Goal: Information Seeking & Learning: Learn about a topic

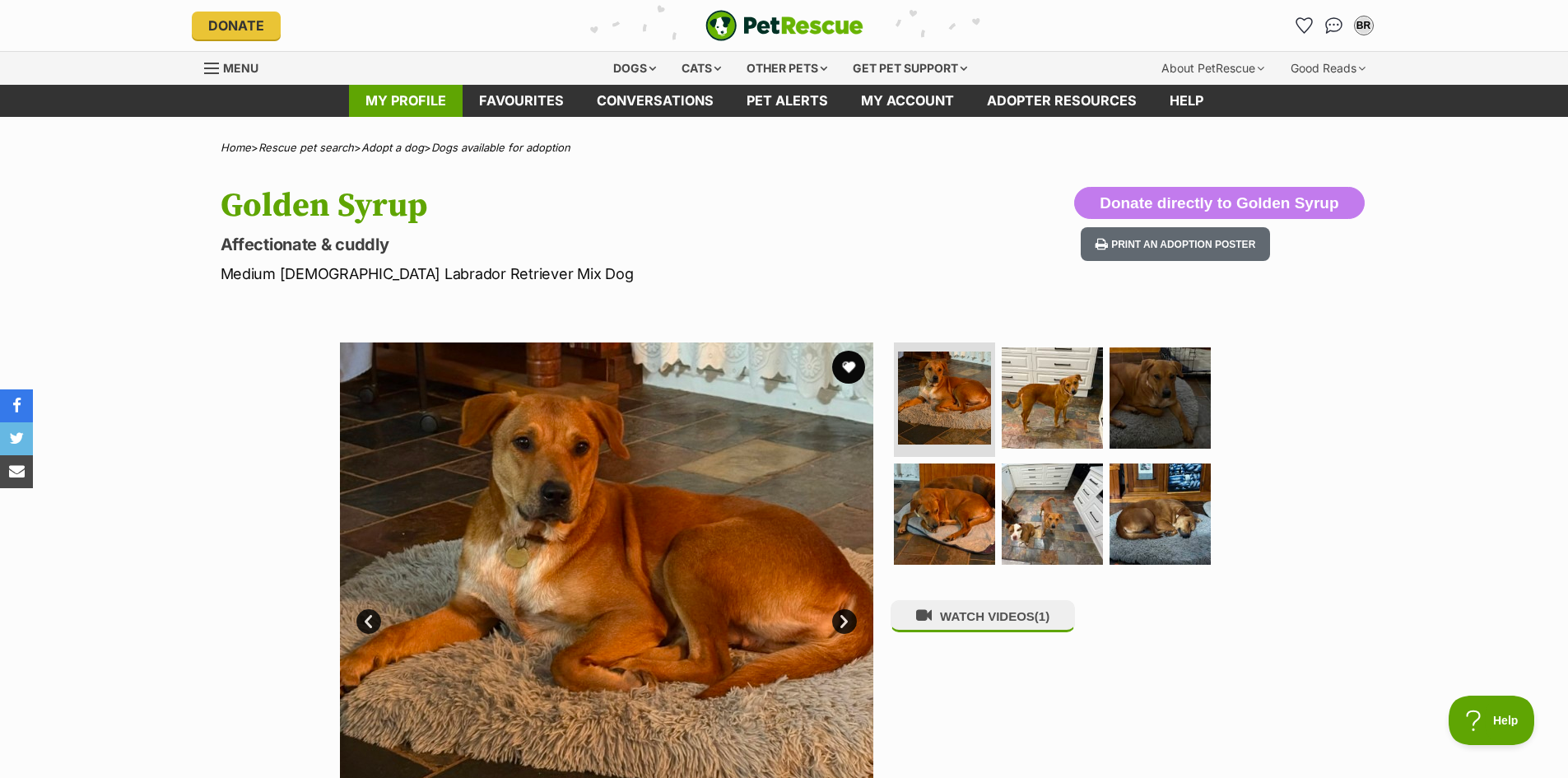
click at [399, 89] on link "My profile" at bounding box center [406, 101] width 114 height 32
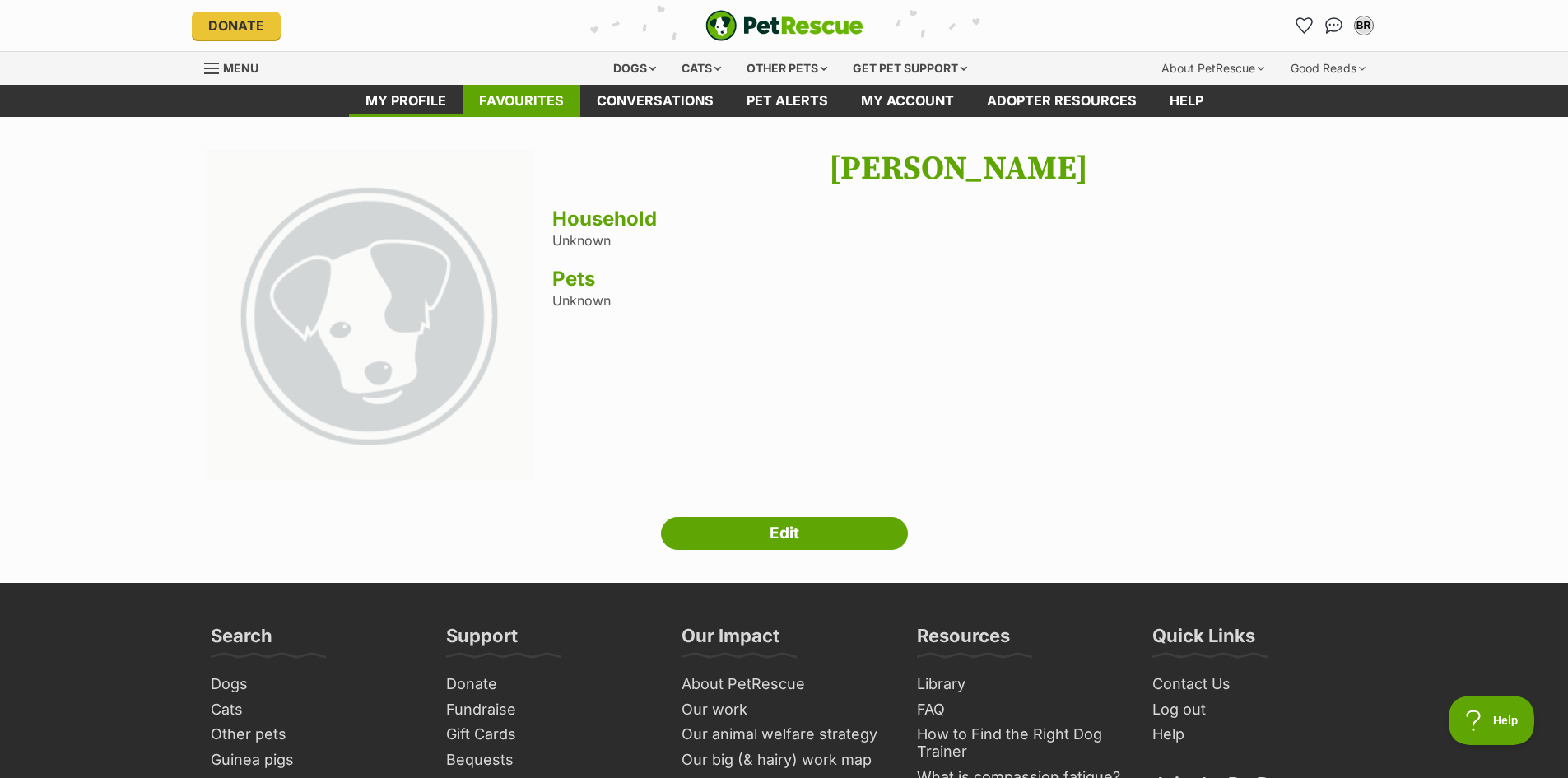
click at [530, 93] on link "Favourites" at bounding box center [521, 101] width 117 height 32
click at [780, 90] on link "Pet alerts" at bounding box center [787, 101] width 115 height 32
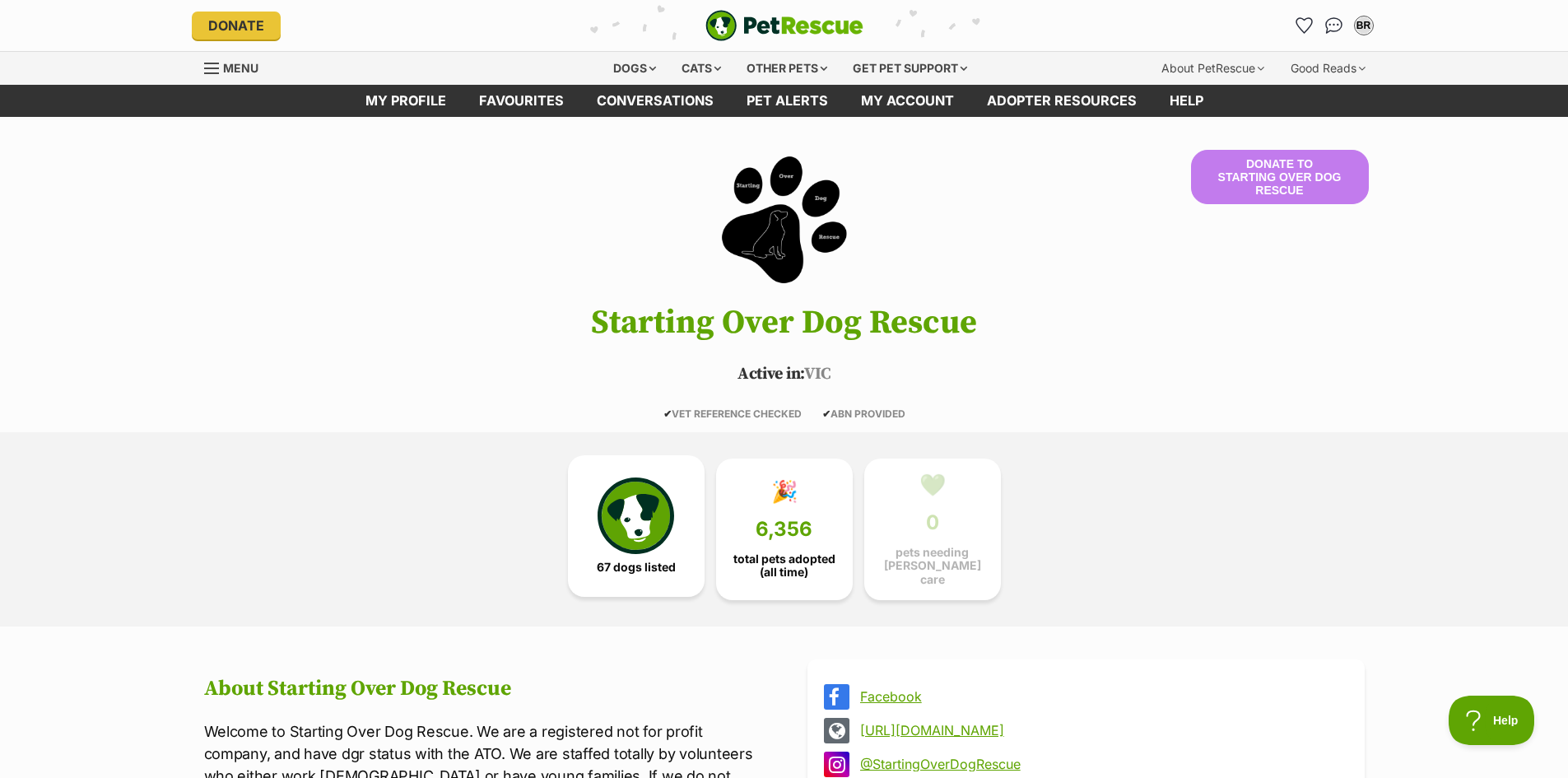
click at [624, 513] on img at bounding box center [635, 515] width 75 height 75
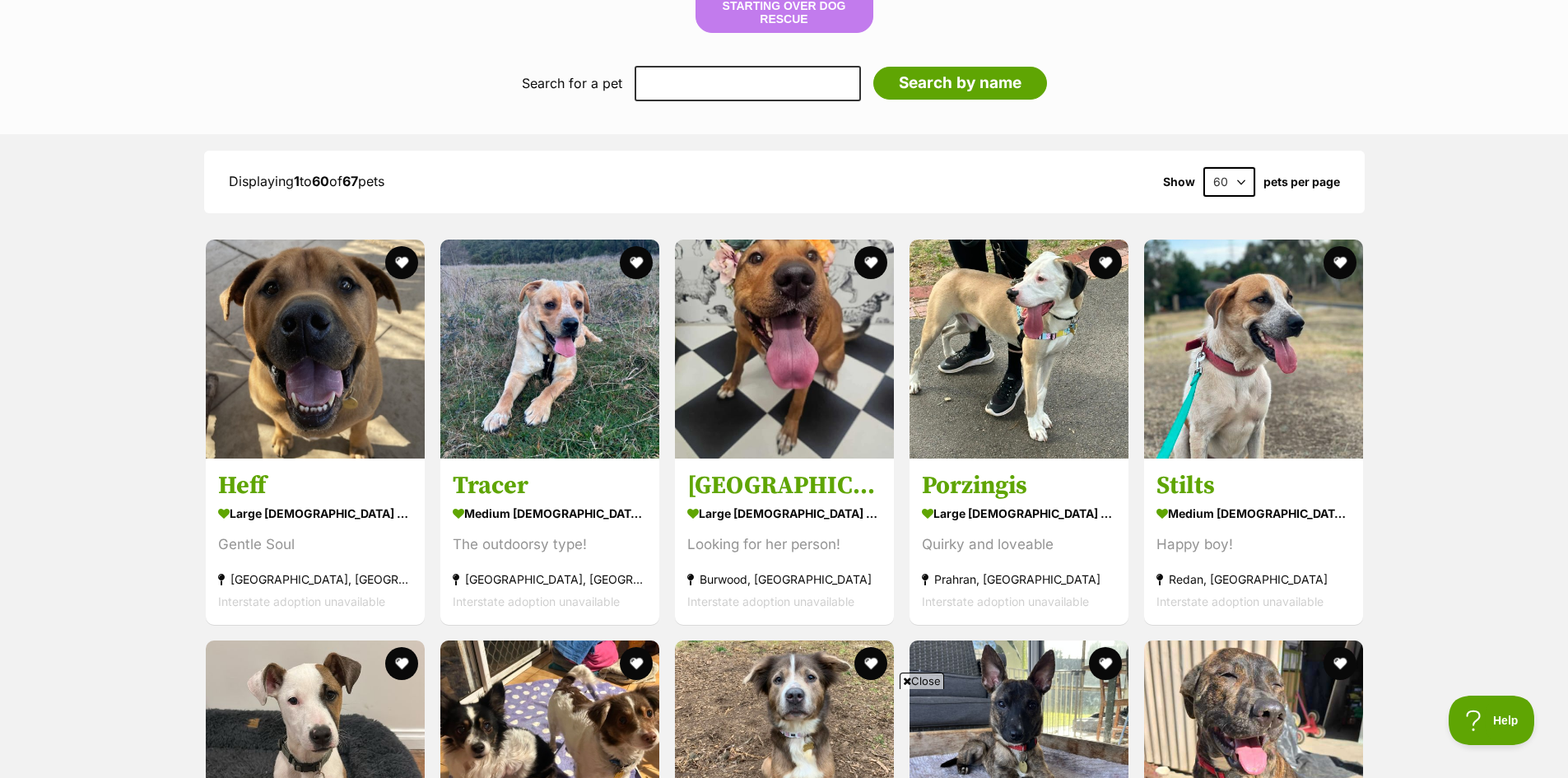
scroll to position [1736, 0]
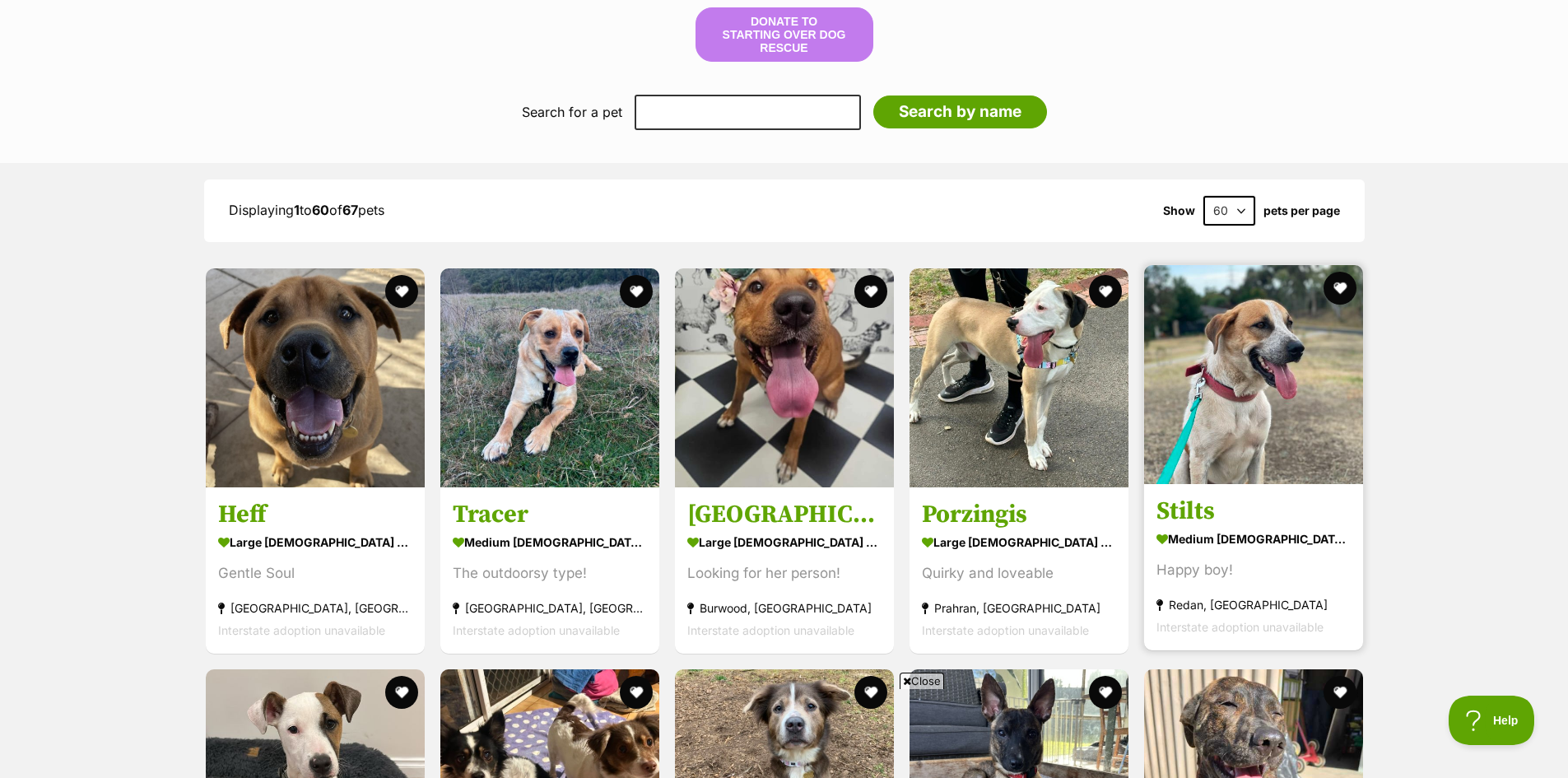
click at [1214, 364] on img at bounding box center [1253, 374] width 219 height 219
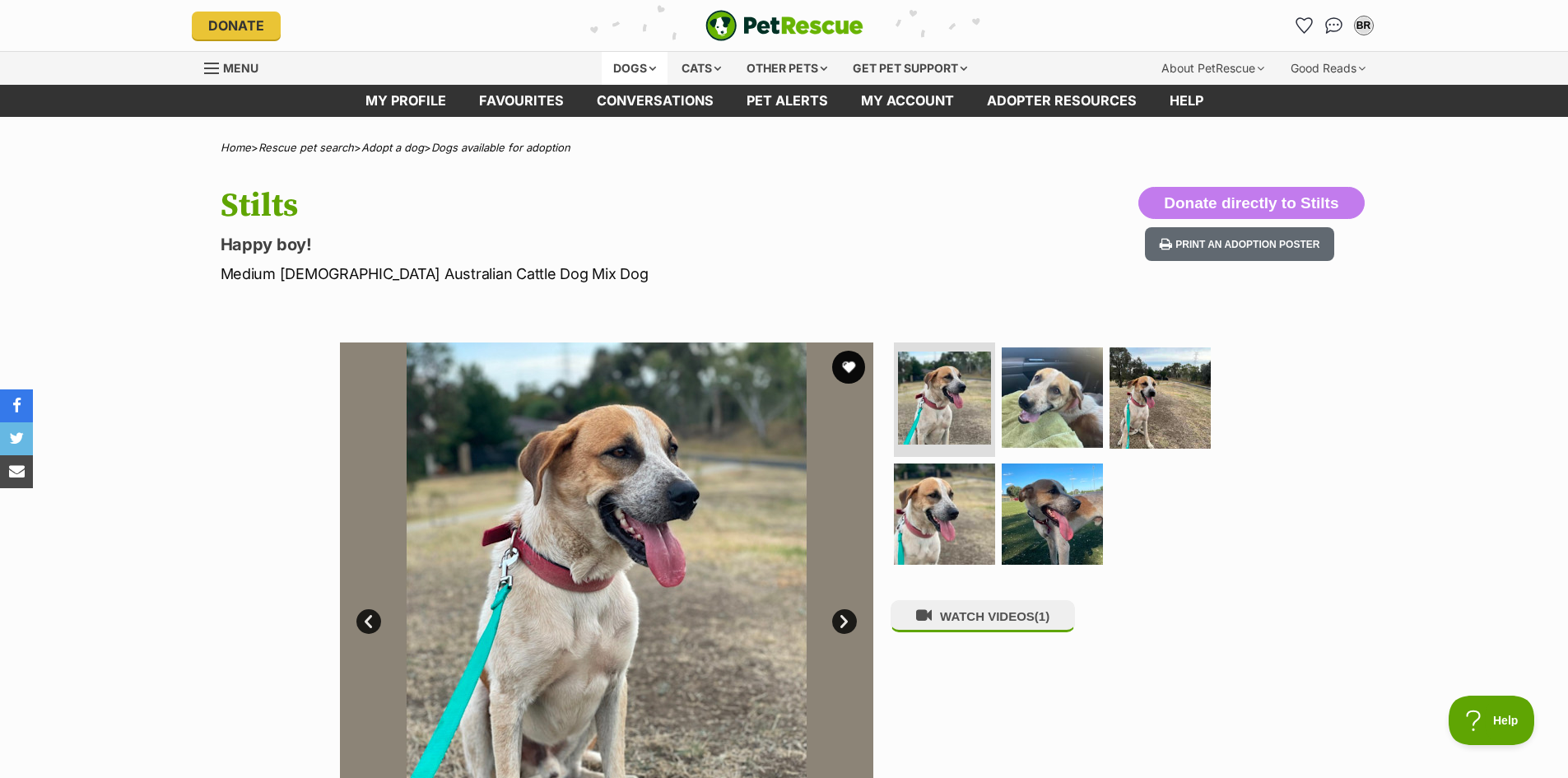
click at [632, 57] on div "Dogs" at bounding box center [635, 68] width 66 height 33
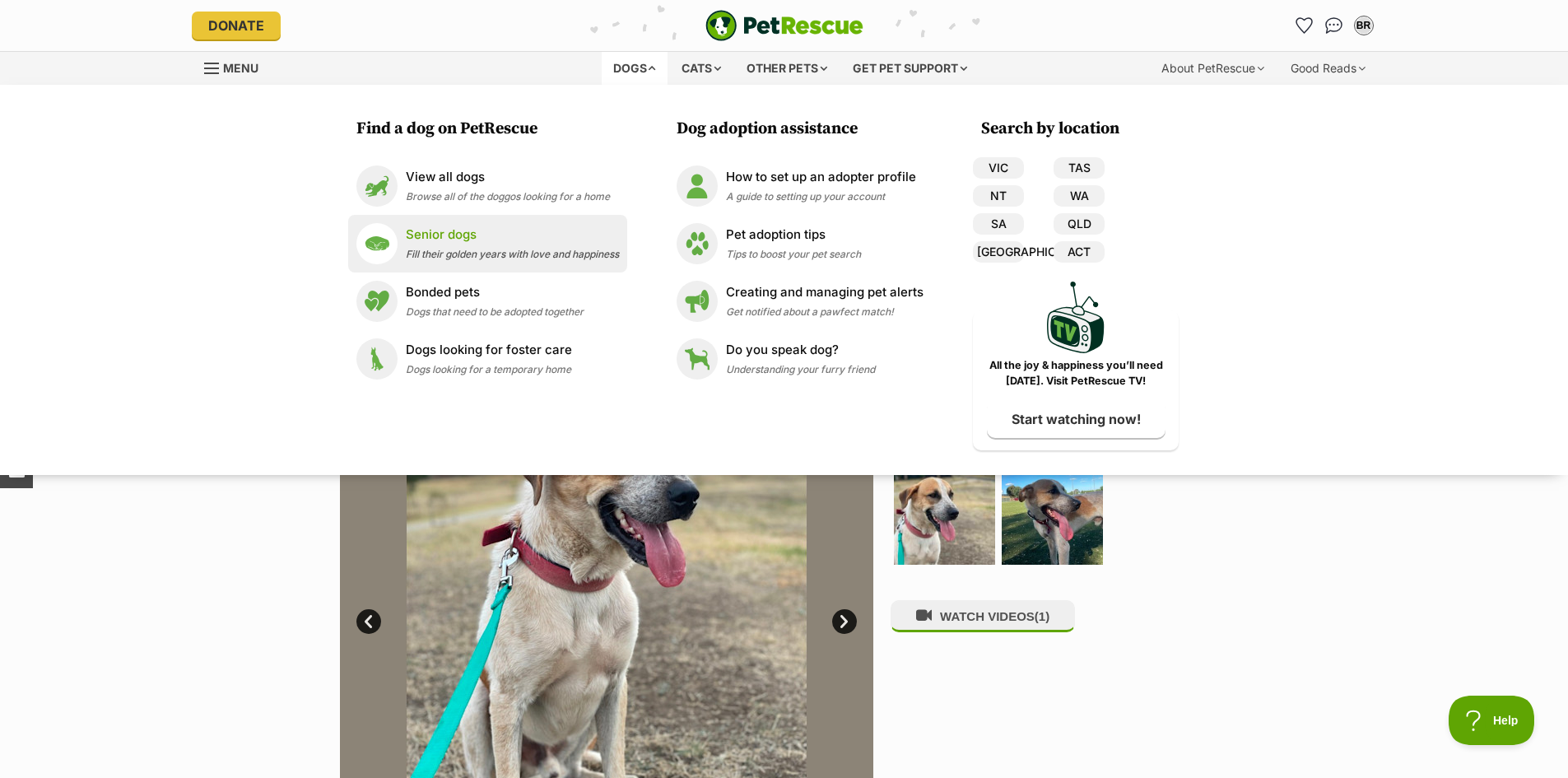
click at [490, 245] on div "Senior dogs Fill their golden years with love and happiness" at bounding box center [512, 242] width 213 height 35
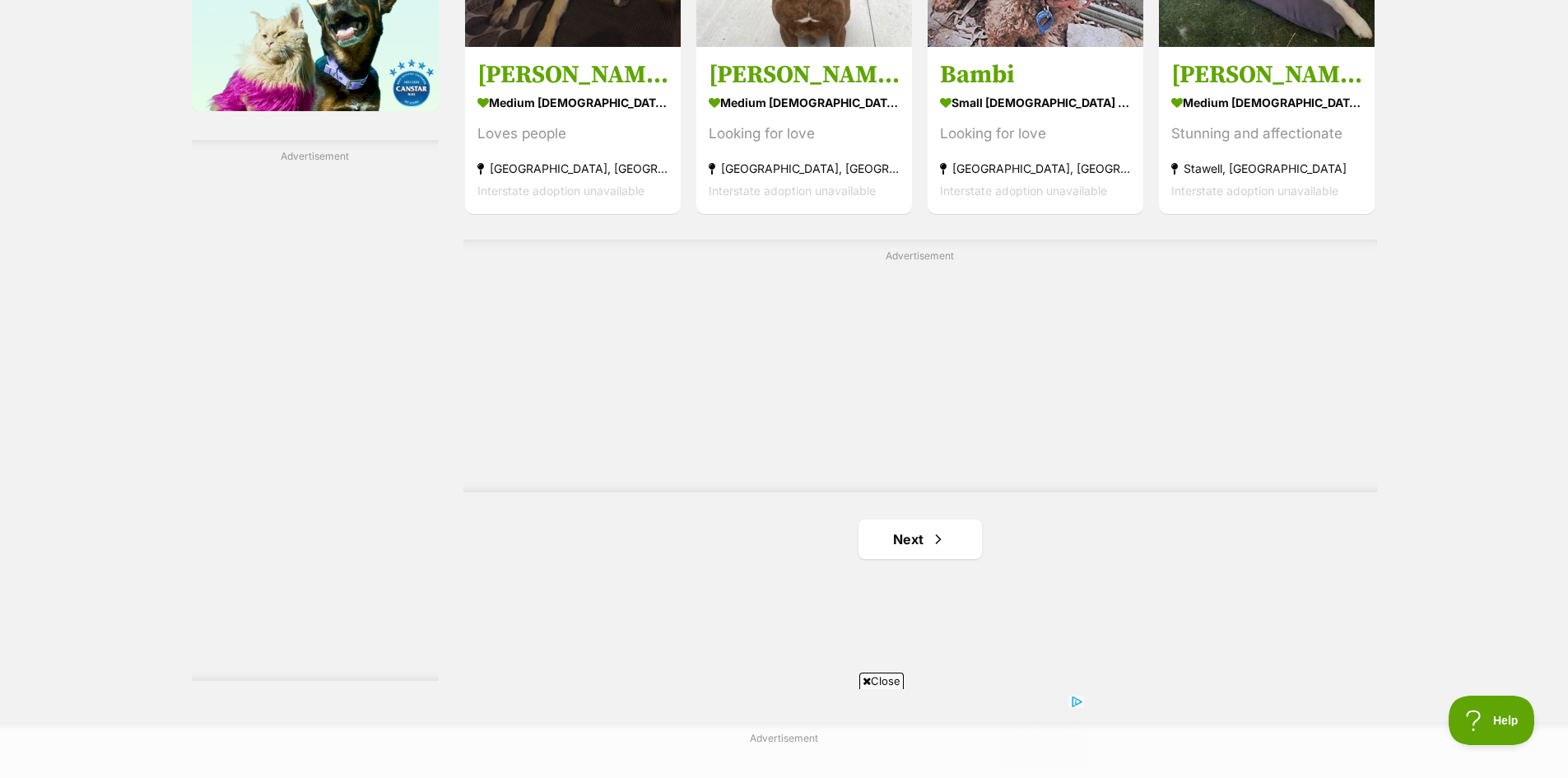
scroll to position [2800, 0]
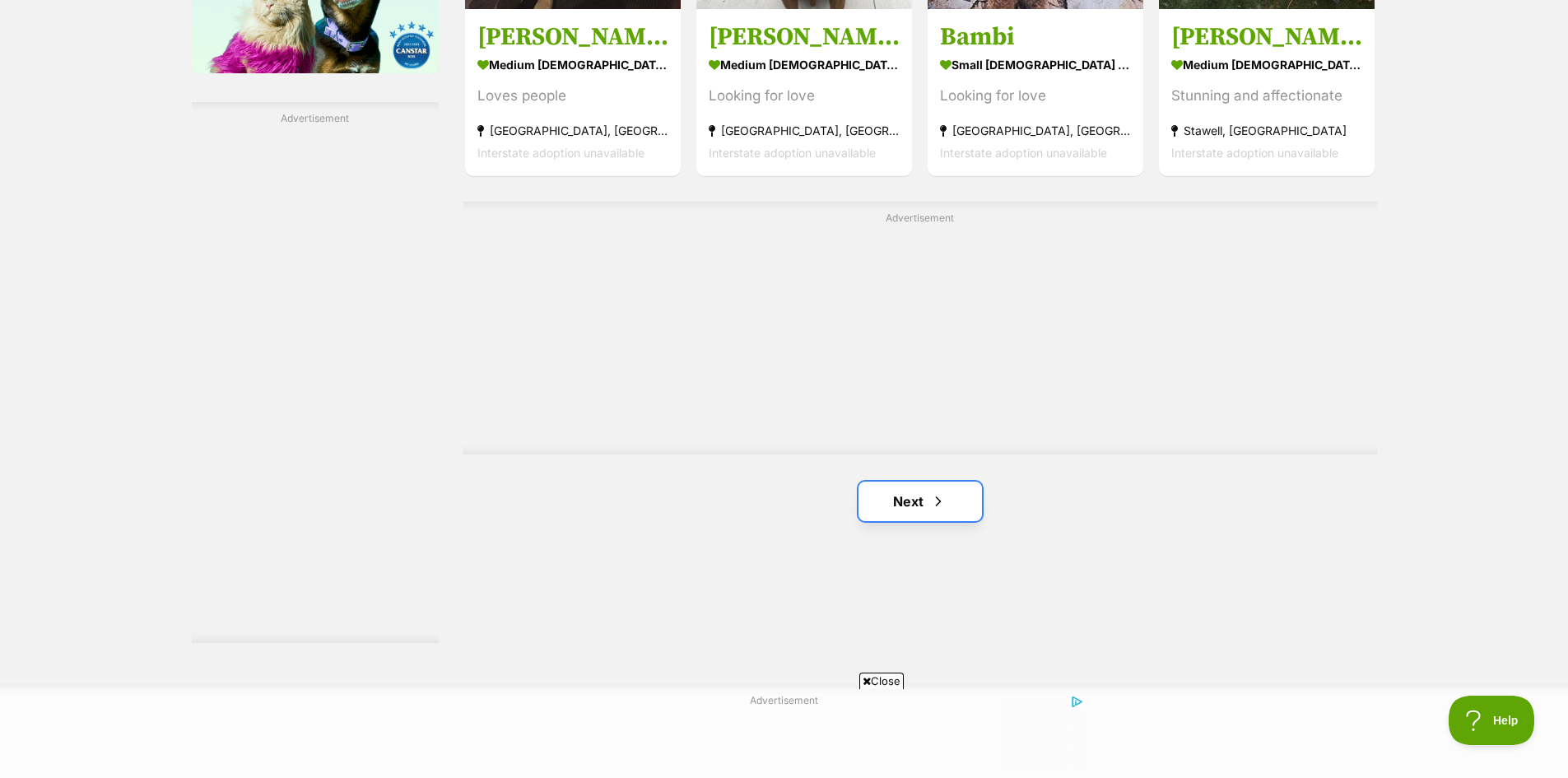
click at [919, 494] on link "Next" at bounding box center [920, 501] width 123 height 39
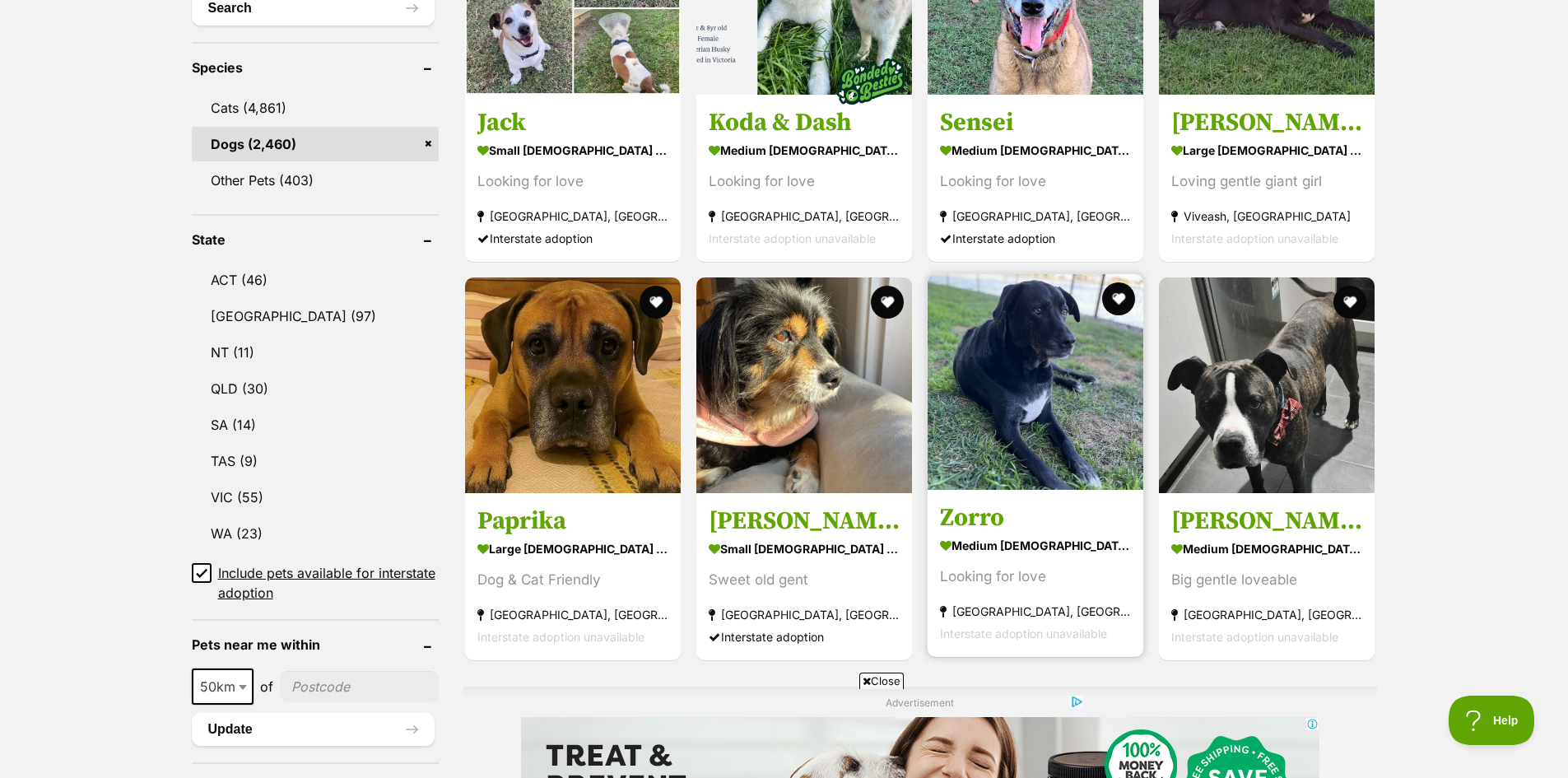
click at [1062, 387] on img at bounding box center [1035, 382] width 216 height 216
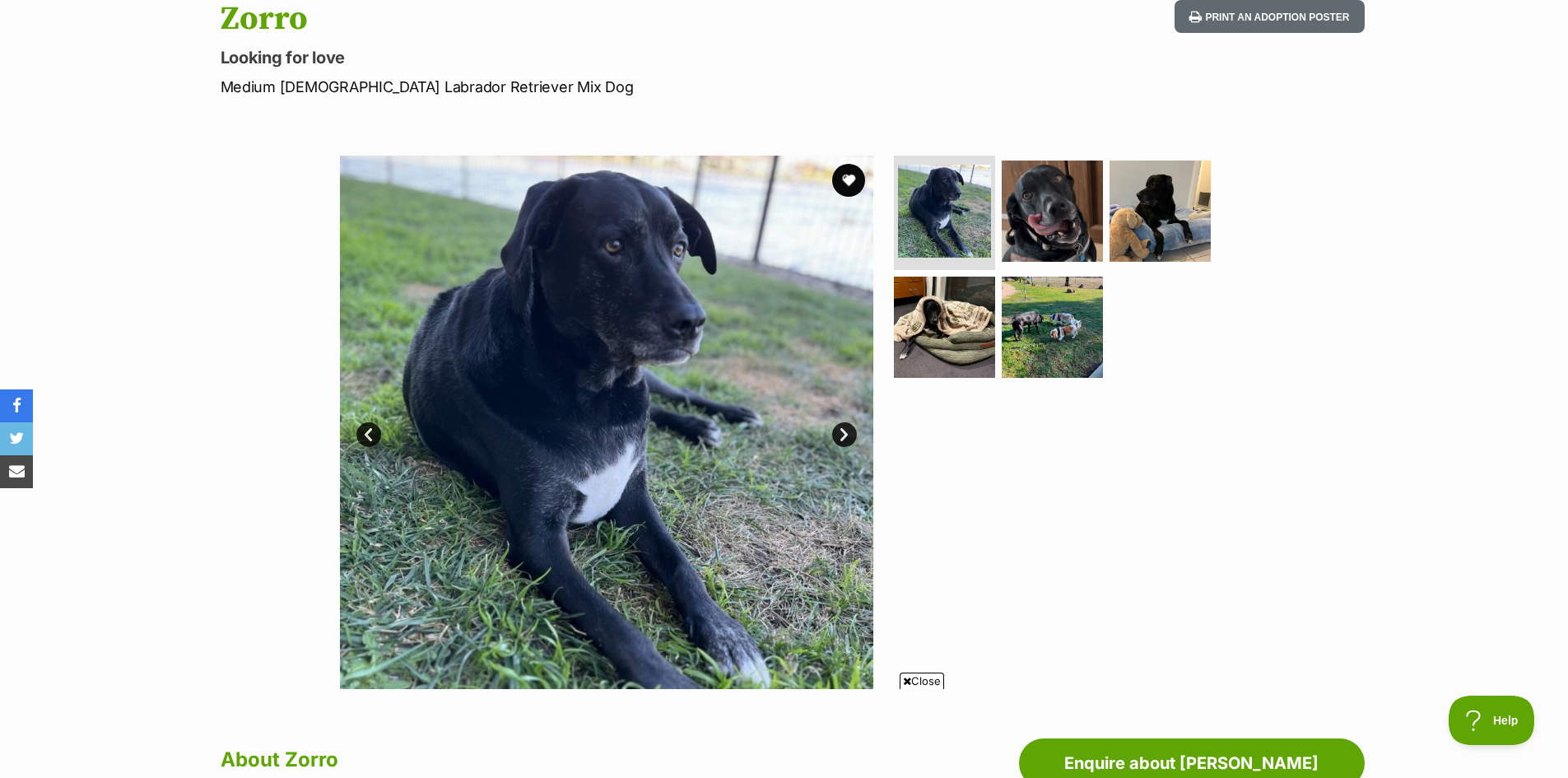
scroll to position [82, 0]
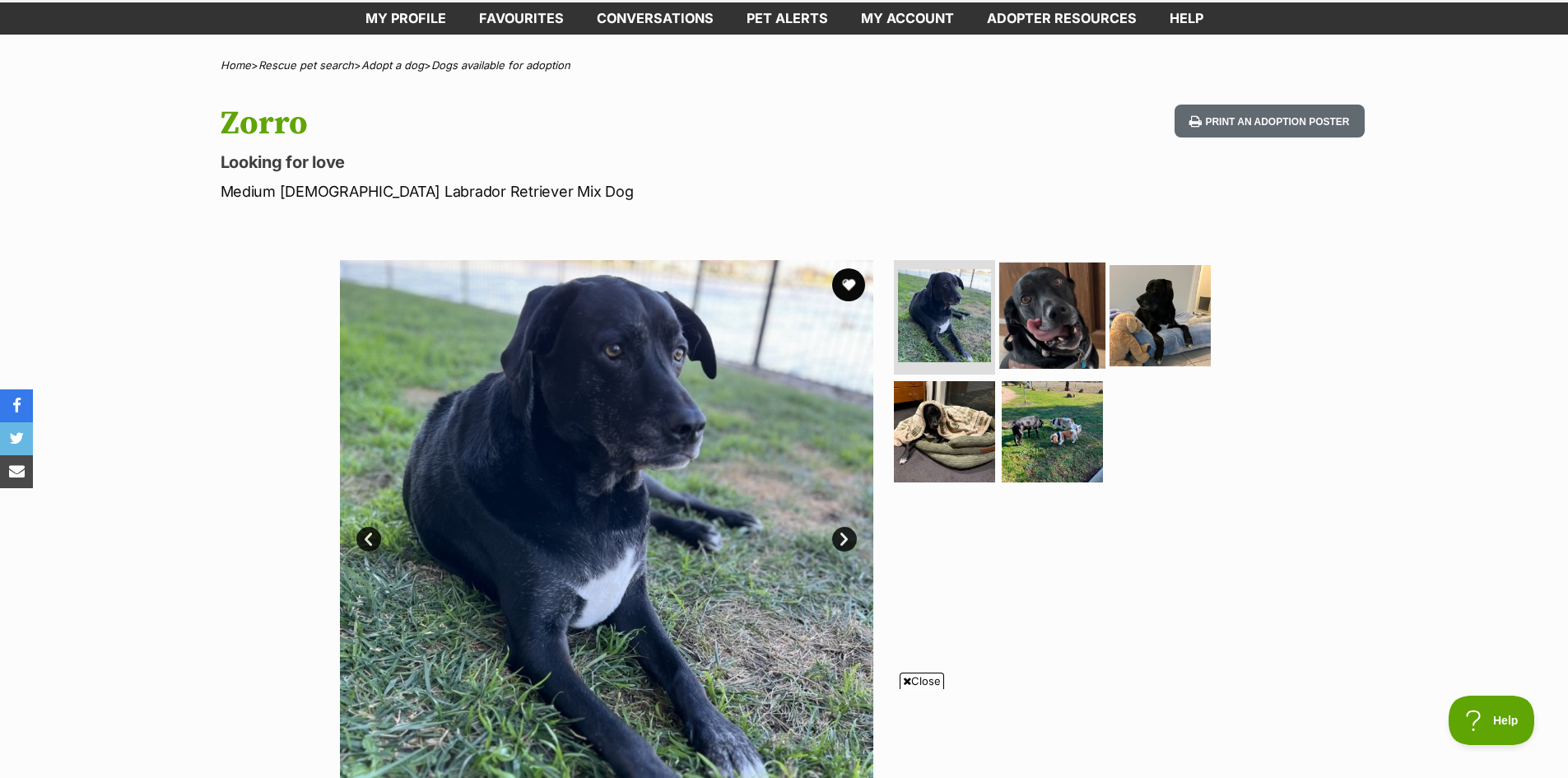
click at [1053, 321] on img at bounding box center [1052, 314] width 106 height 106
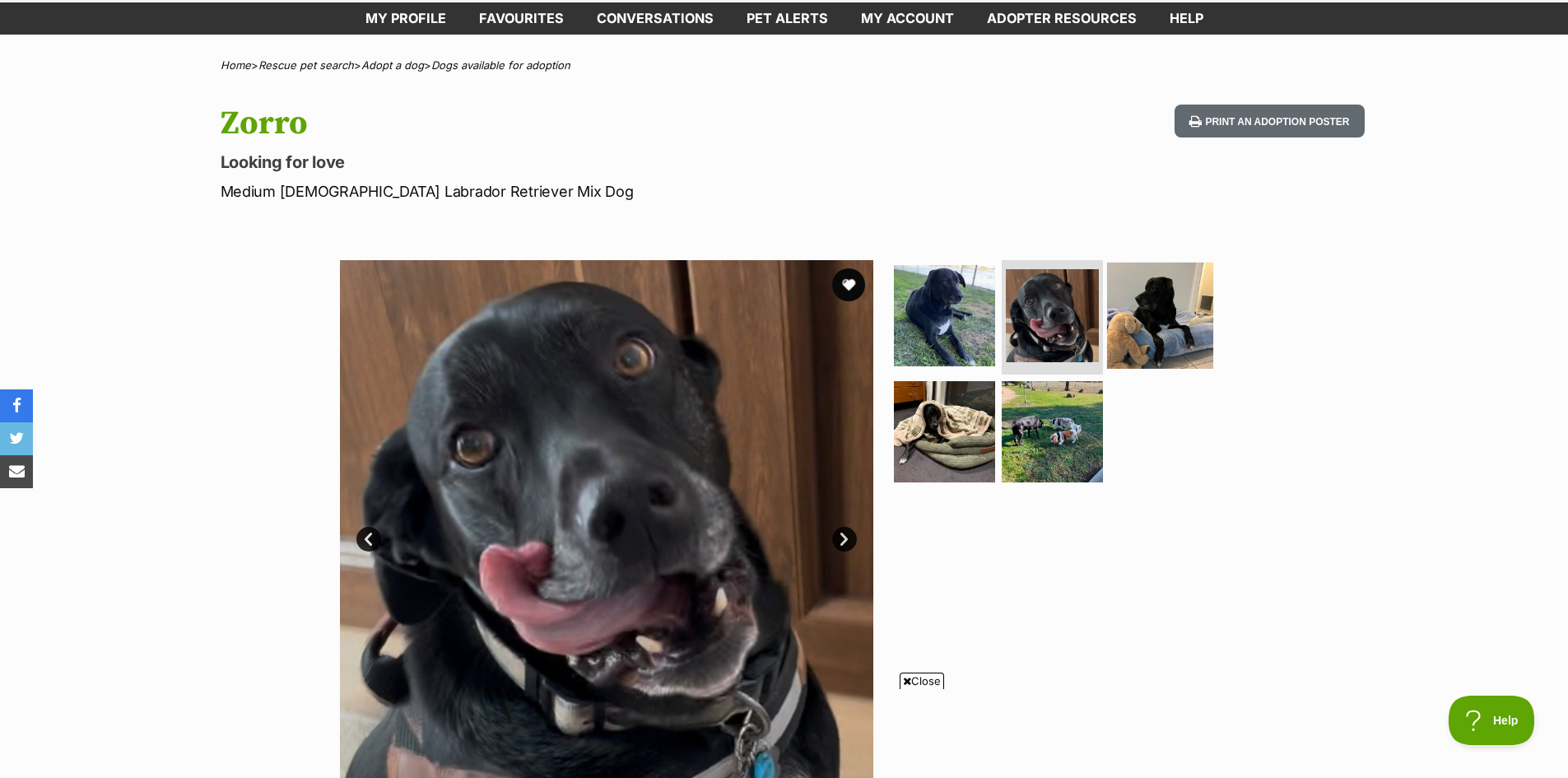
click at [1164, 311] on img at bounding box center [1160, 314] width 106 height 106
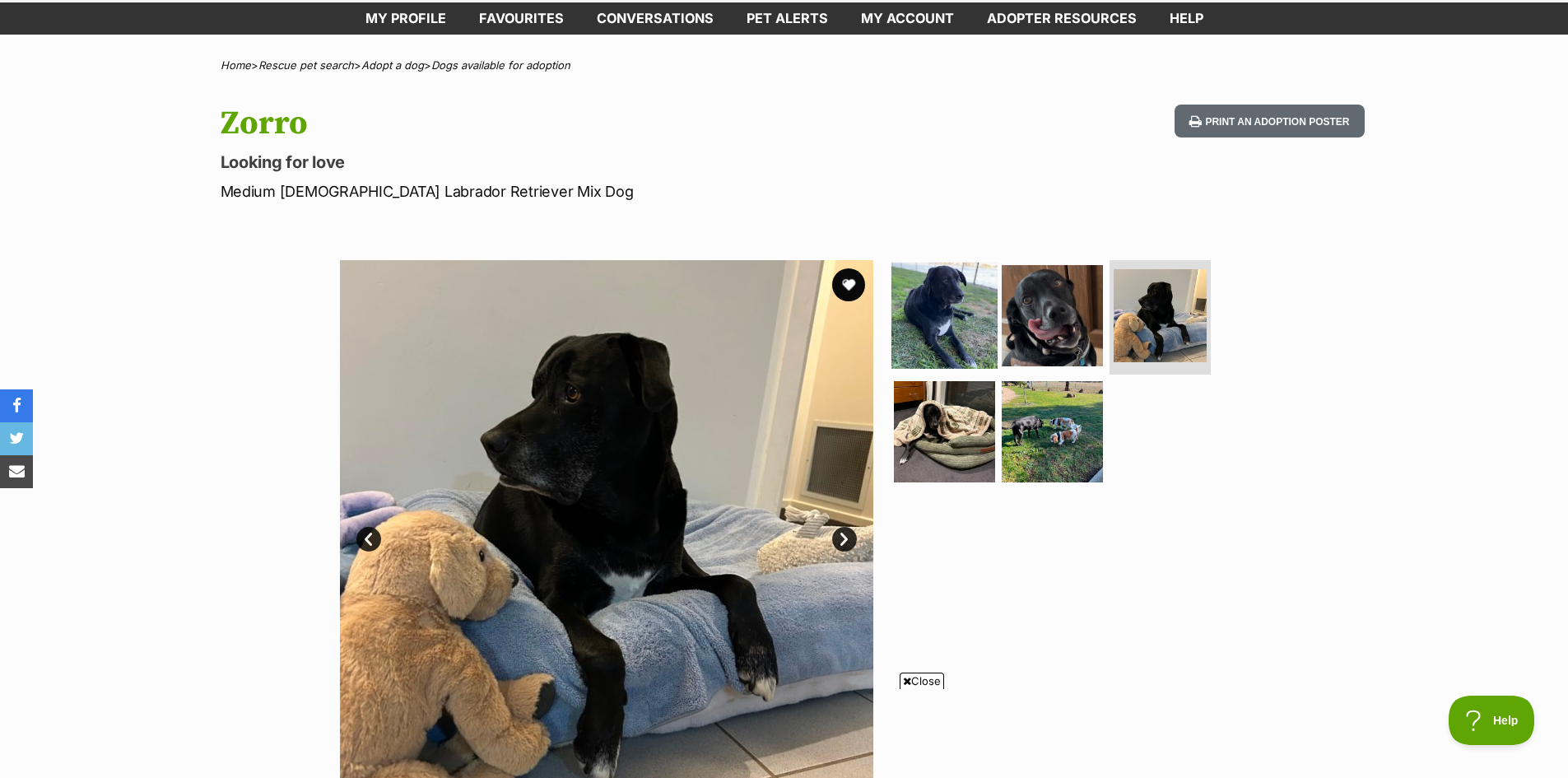
click at [968, 308] on img at bounding box center [944, 314] width 106 height 106
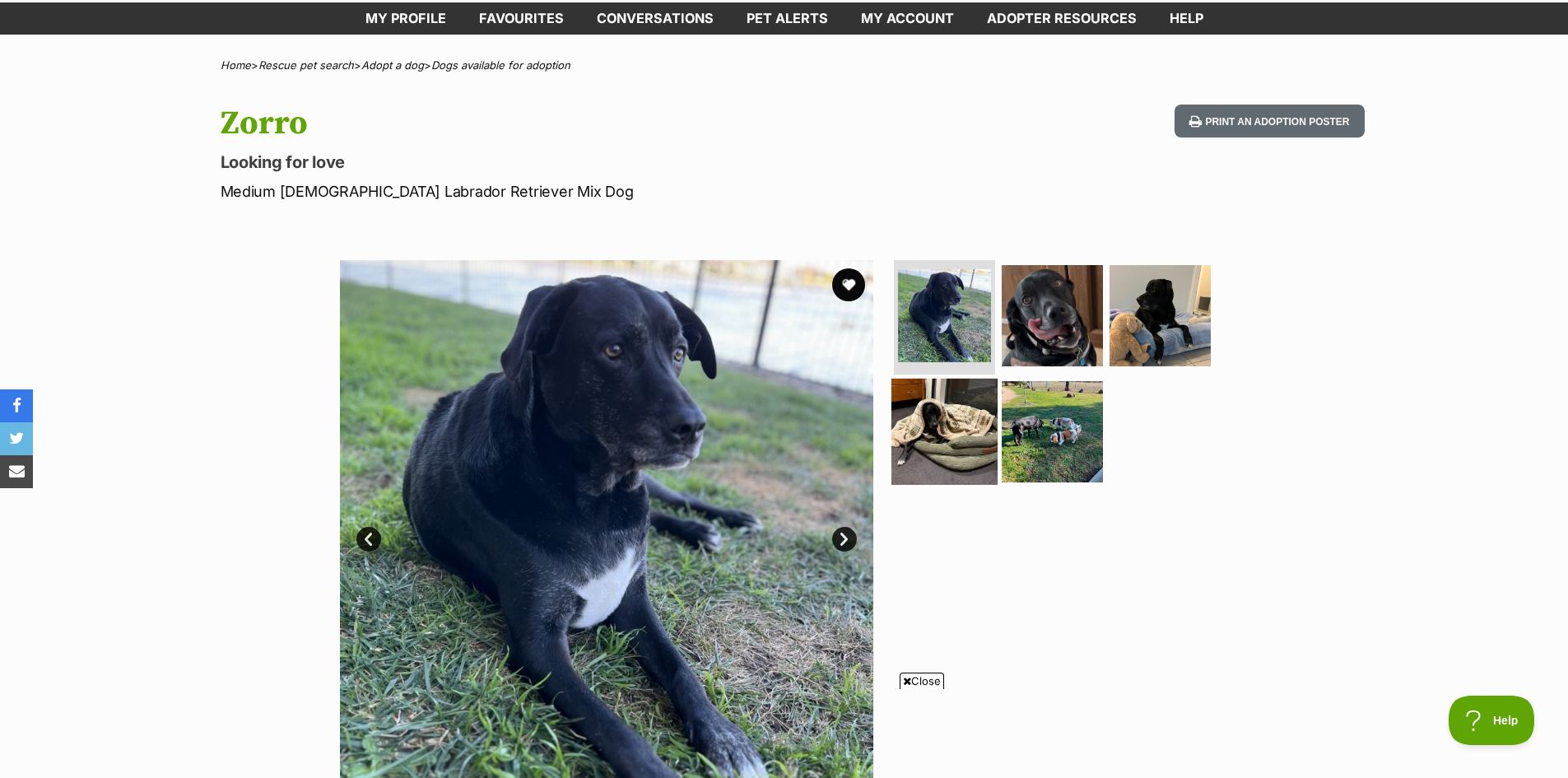
click at [931, 406] on img at bounding box center [944, 431] width 106 height 106
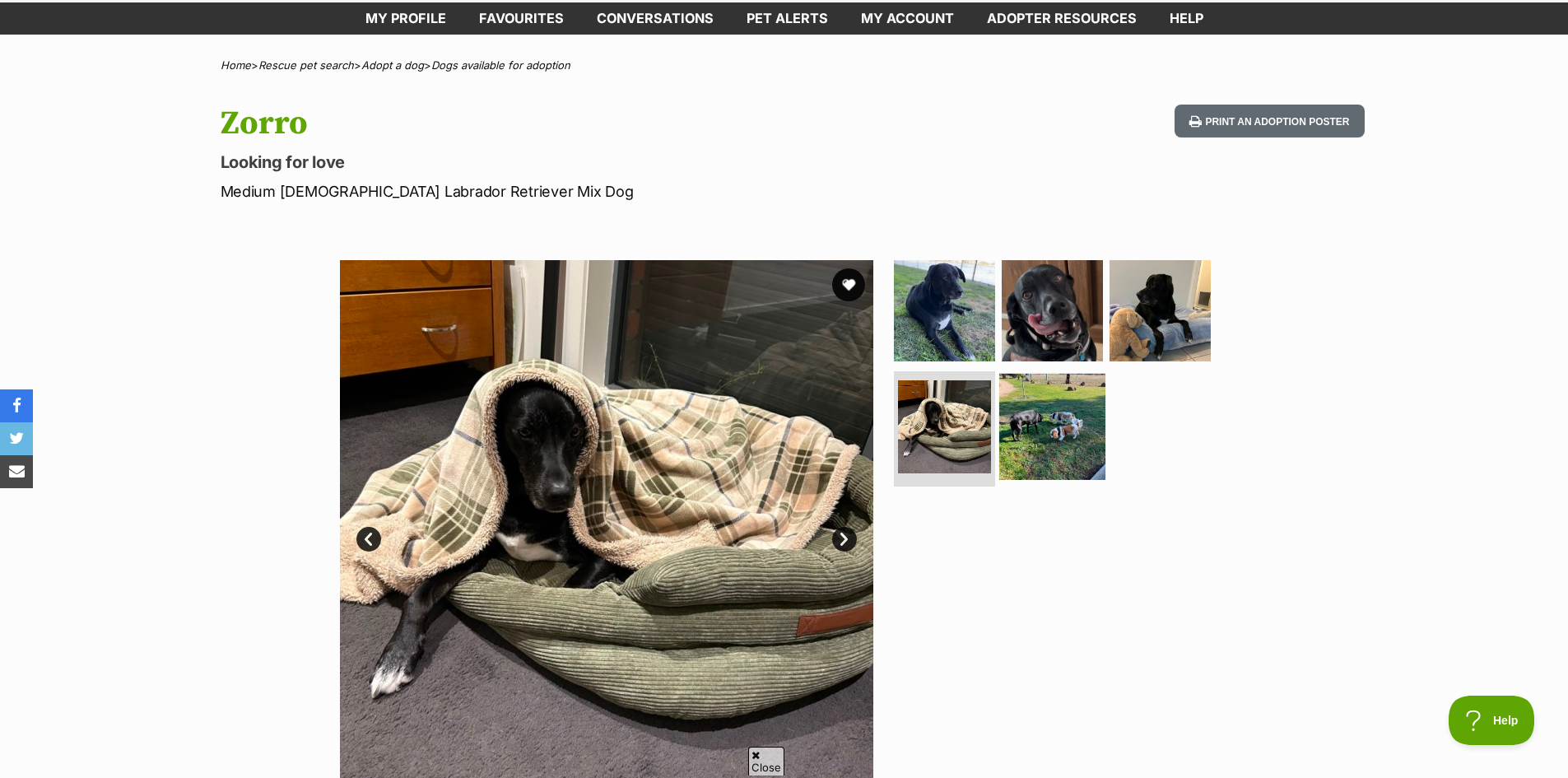
click at [1032, 424] on img at bounding box center [1052, 427] width 106 height 106
